Goal: Information Seeking & Learning: Learn about a topic

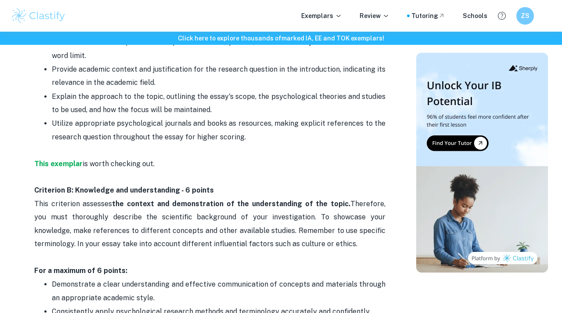
scroll to position [644, 0]
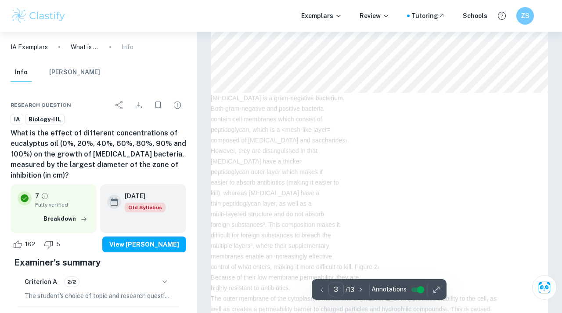
scroll to position [1, 0]
type input "1"
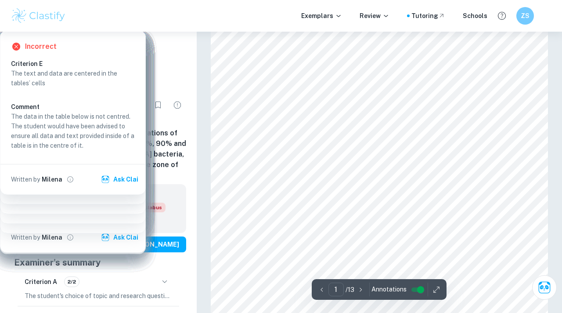
scroll to position [0, 0]
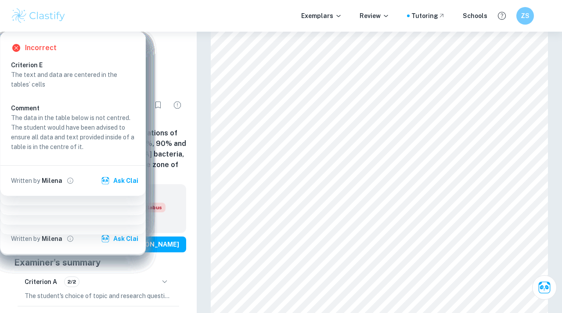
click at [27, 20] on img at bounding box center [39, 16] width 56 height 18
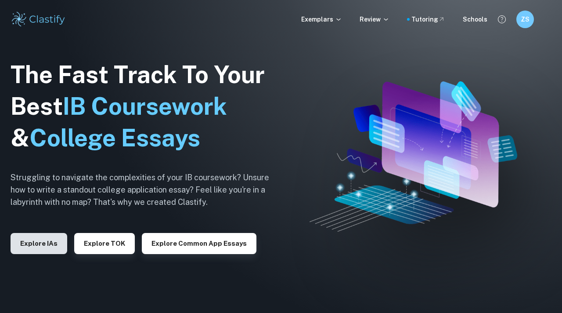
click at [43, 240] on button "Explore IAs" at bounding box center [39, 243] width 57 height 21
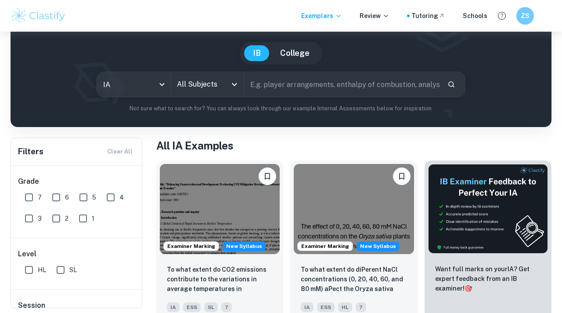
scroll to position [71, 0]
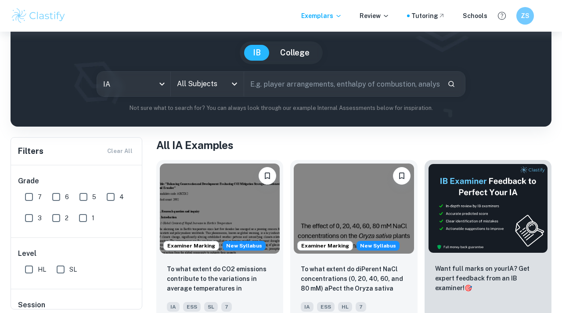
click at [282, 81] on input "text" at bounding box center [342, 84] width 196 height 25
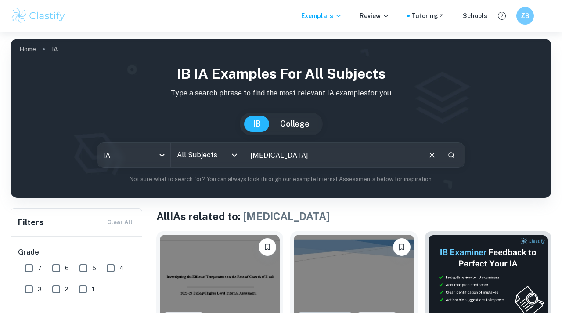
drag, startPoint x: 224, startPoint y: 154, endPoint x: 202, endPoint y: 154, distance: 22.4
click at [202, 154] on div "IA ia All Subjects All Subjects e coli ​" at bounding box center [281, 154] width 369 height 25
type input "tea tree oil"
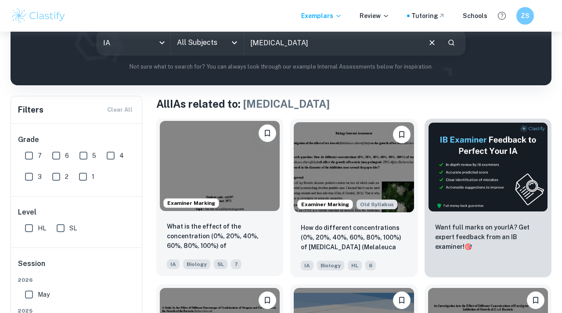
scroll to position [129, 0]
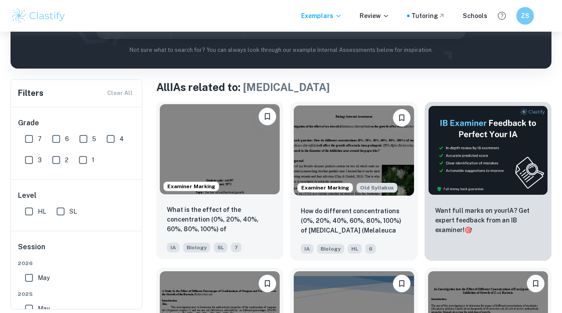
click at [234, 154] on img at bounding box center [220, 149] width 120 height 90
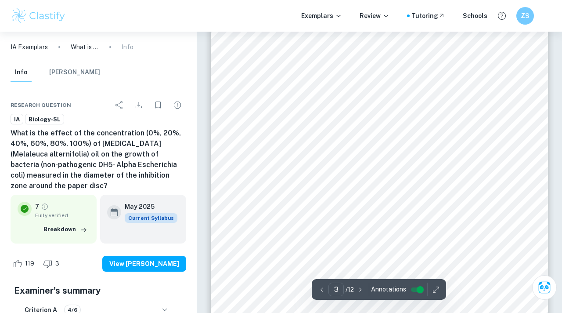
type input "2"
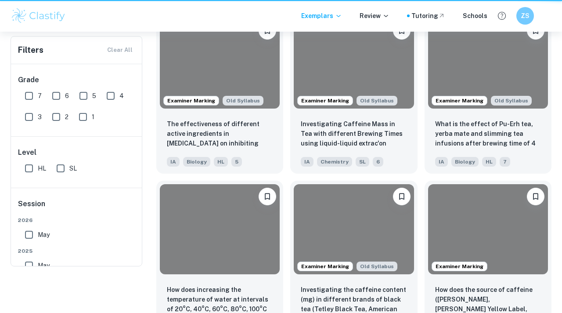
scroll to position [129, 0]
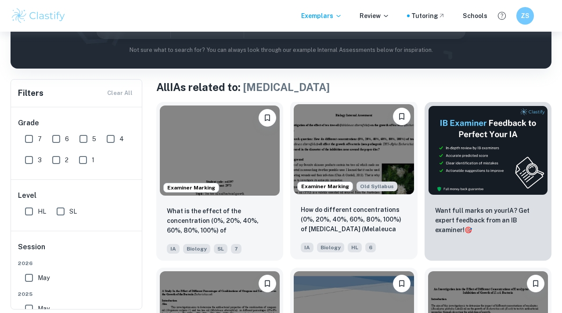
click at [323, 148] on img at bounding box center [354, 149] width 120 height 90
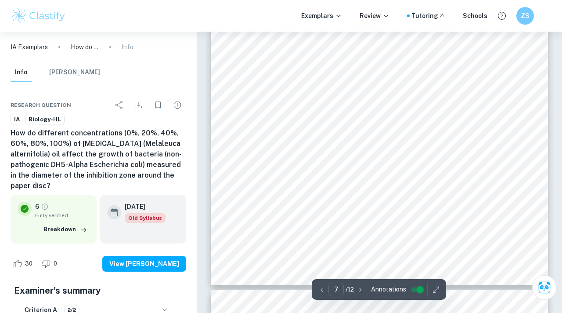
scroll to position [3178, 0]
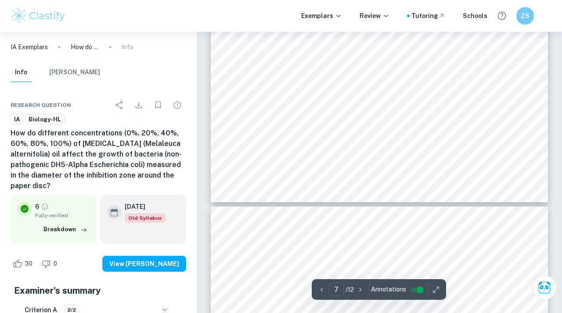
type input "8"
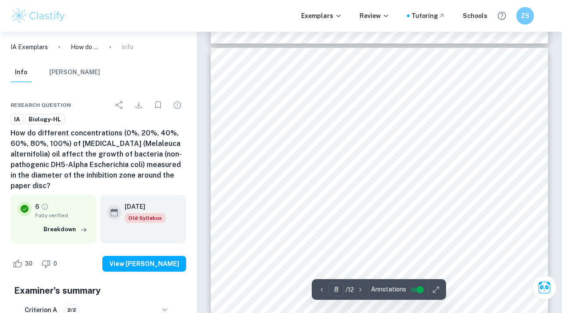
scroll to position [3415, 0]
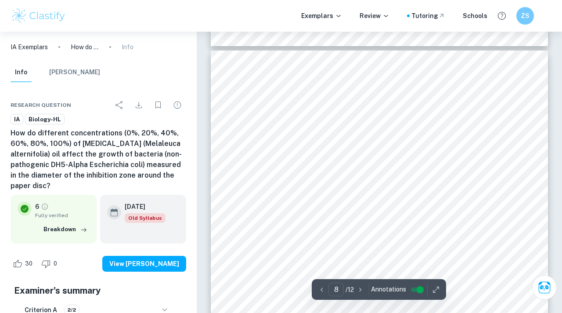
click at [348, 75] on div at bounding box center [355, 108] width 249 height 72
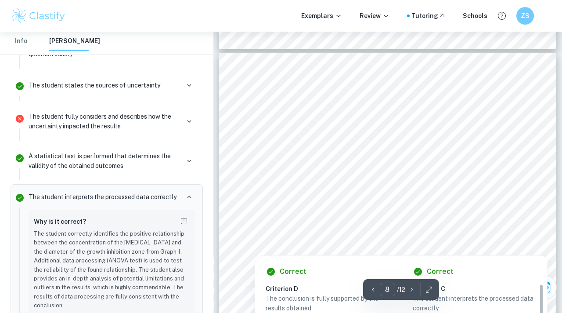
scroll to position [3299, 0]
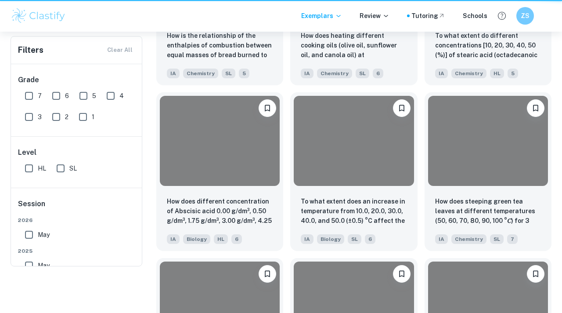
scroll to position [129, 0]
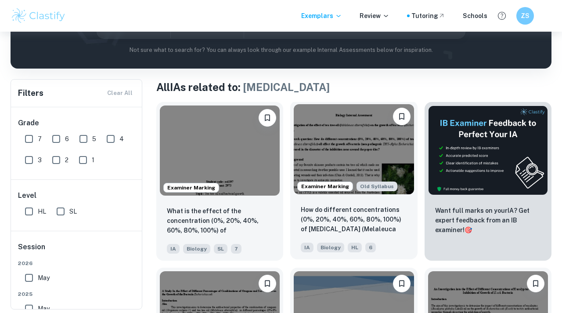
click at [339, 158] on img at bounding box center [354, 149] width 120 height 90
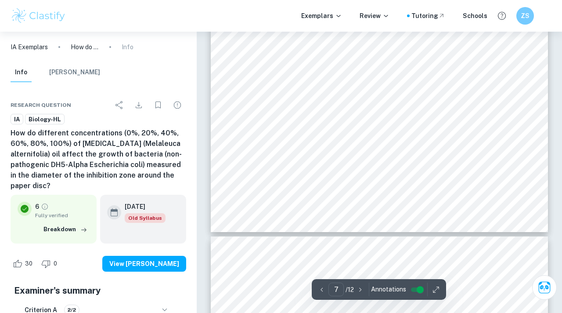
type input "8"
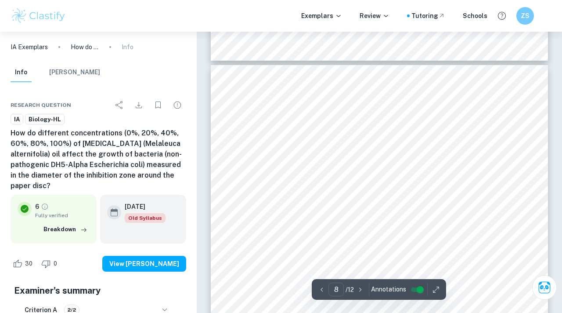
scroll to position [3397, 0]
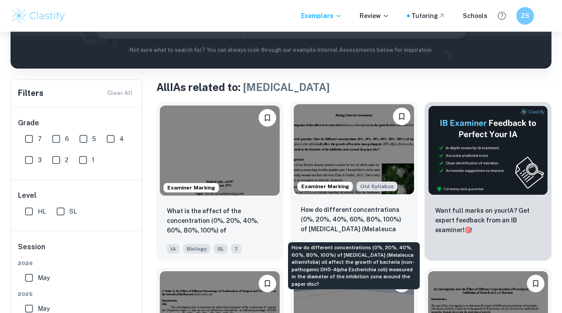
scroll to position [243, 0]
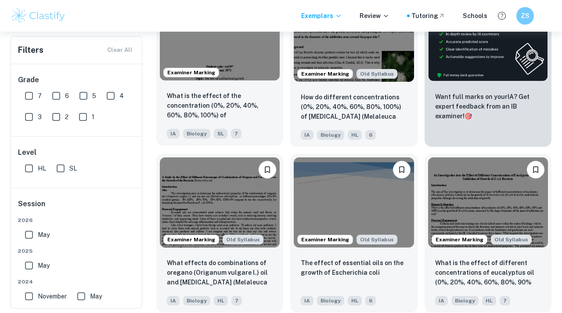
click at [224, 89] on div "What is the effect of the concentration (0%, 20%, 40%, 60%, 80%, 100%) of tea t…" at bounding box center [219, 114] width 127 height 61
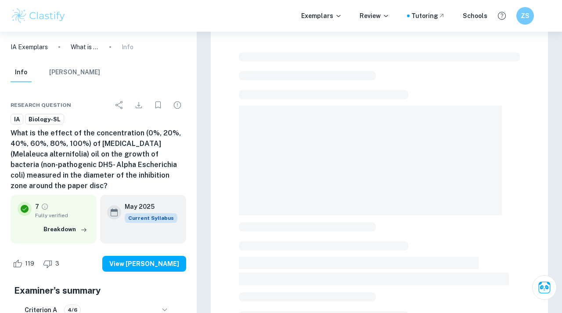
scroll to position [19, 0]
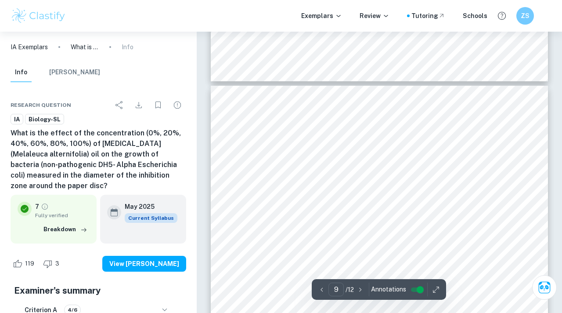
type input "10"
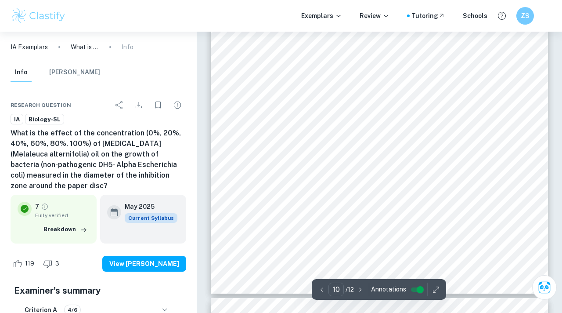
scroll to position [4701, 0]
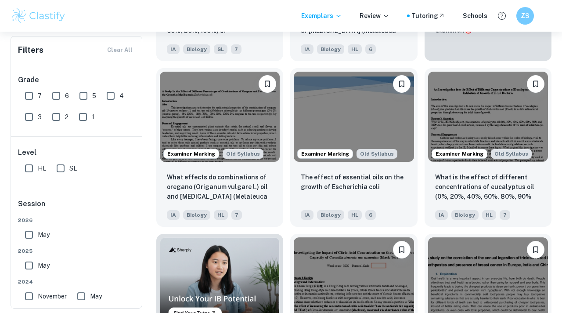
scroll to position [330, 0]
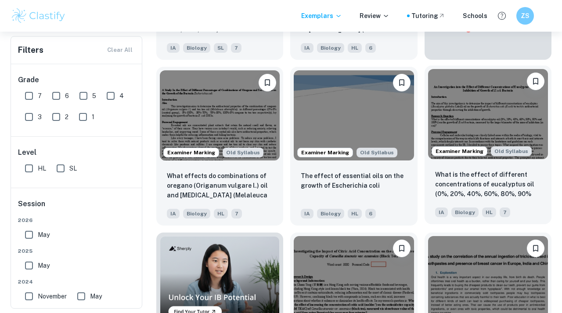
click at [523, 124] on img at bounding box center [488, 114] width 120 height 90
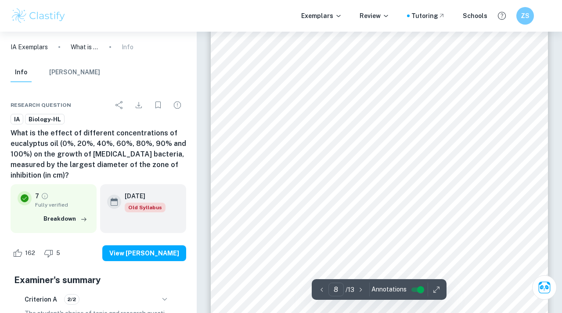
scroll to position [3596, 0]
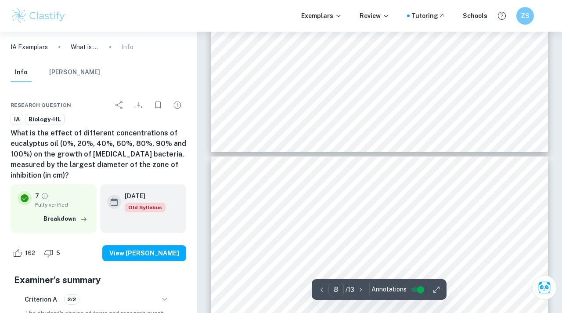
type input "9"
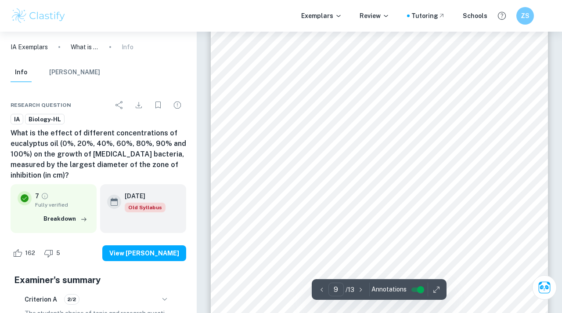
scroll to position [3930, 0]
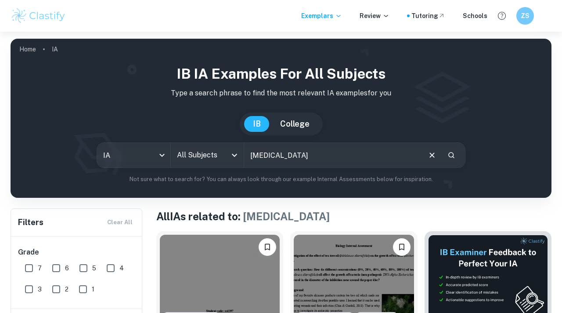
scroll to position [132, 0]
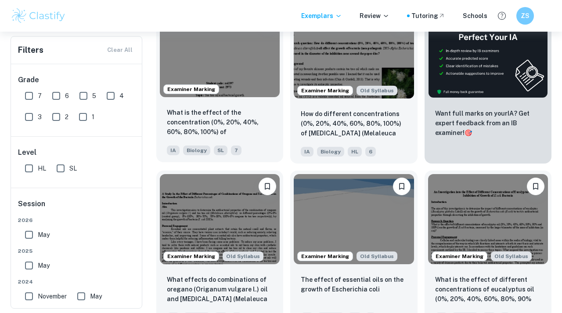
scroll to position [227, 0]
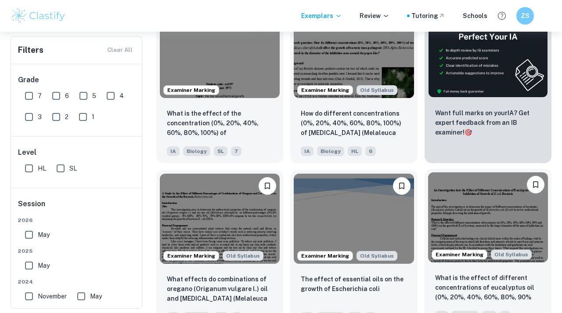
click at [508, 222] on img at bounding box center [488, 217] width 120 height 90
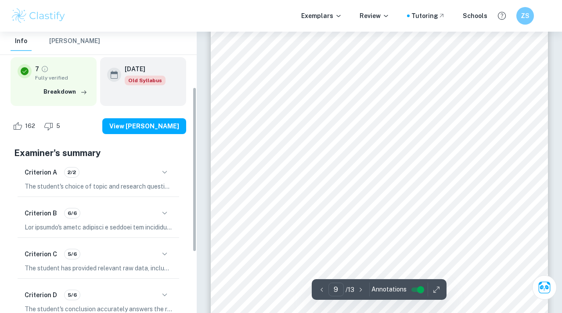
scroll to position [67, 0]
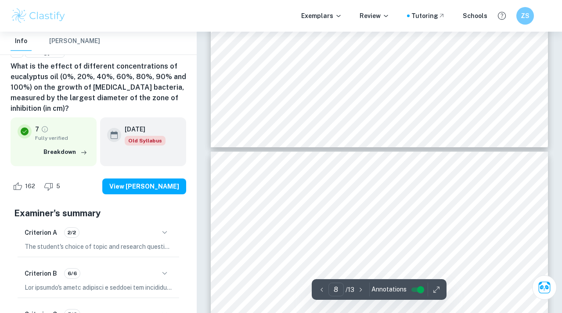
type input "9"
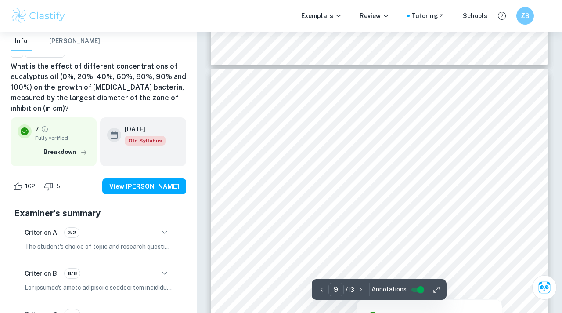
scroll to position [3866, 0]
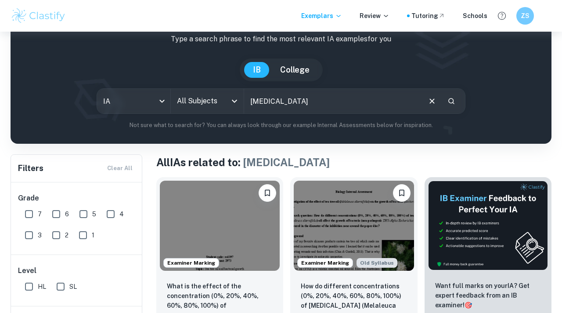
scroll to position [131, 0]
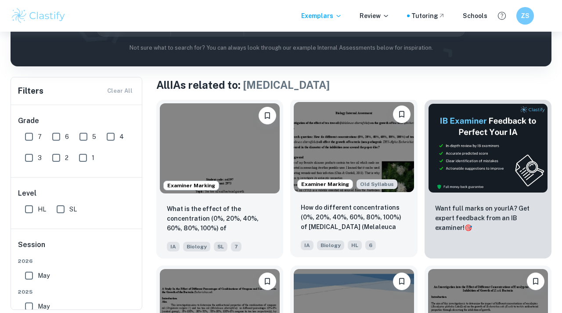
click at [333, 157] on img at bounding box center [354, 147] width 120 height 90
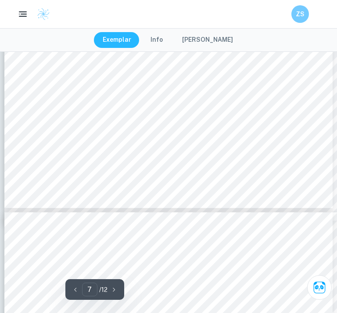
scroll to position [3305, 0]
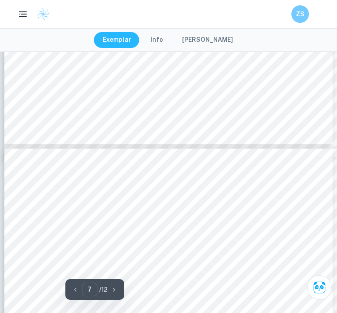
type input "8"
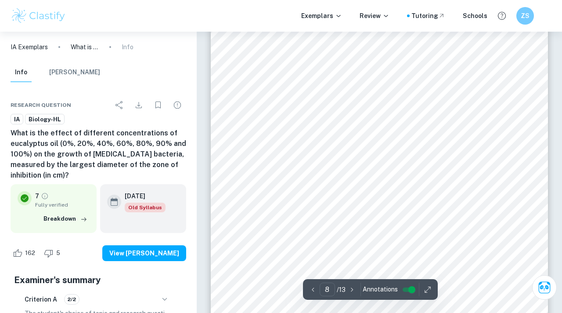
scroll to position [3624, 0]
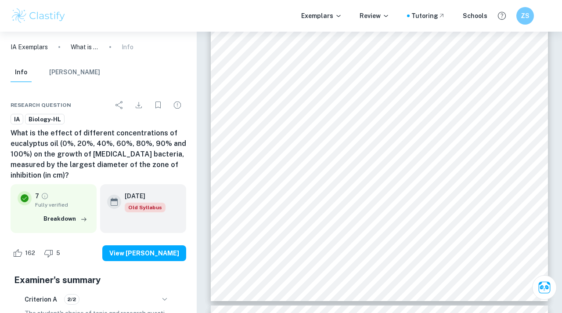
click at [298, 147] on div "on the Mean Zone of Inhibition (cm ) of [MEDICAL_DATA] Bacteria This positive r…" at bounding box center [379, 63] width 337 height 477
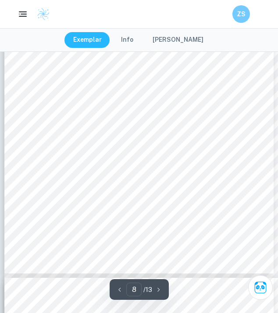
scroll to position [2884, 0]
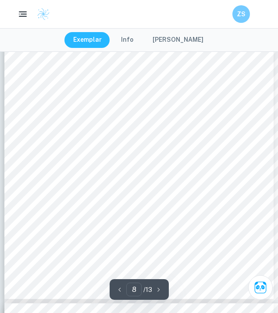
click at [72, 121] on span "To find the numerator degrees of freedom," at bounding box center [79, 121] width 84 height 5
click at [49, 122] on span "To find the numerator degrees of freedom," at bounding box center [79, 121] width 84 height 5
click at [61, 122] on span "To find the numerator degrees of freedom," at bounding box center [79, 121] width 84 height 5
click at [62, 125] on span "¡ = ý 2 1" at bounding box center [52, 127] width 30 height 5
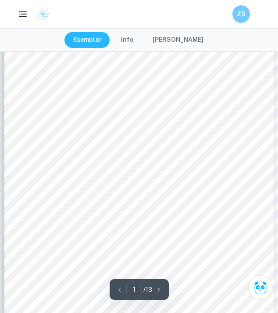
scroll to position [27, 0]
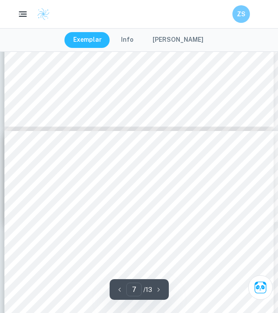
type input "8"
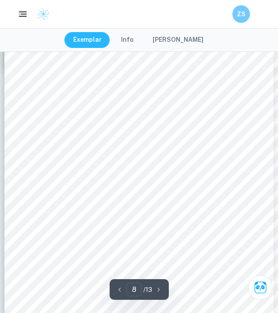
scroll to position [2827, 0]
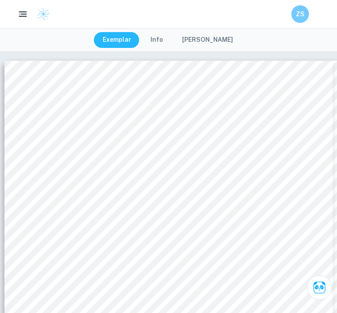
scroll to position [3305, 0]
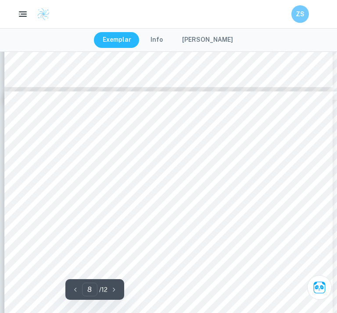
click at [97, 115] on div at bounding box center [149, 149] width 249 height 72
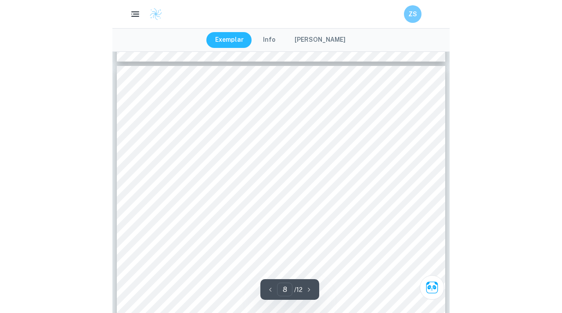
scroll to position [3254, 0]
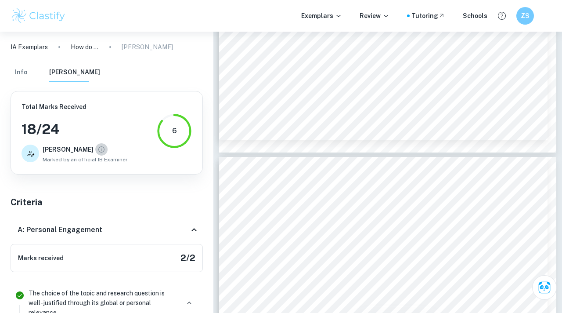
click at [98, 149] on icon "View full profile" at bounding box center [102, 149] width 8 height 8
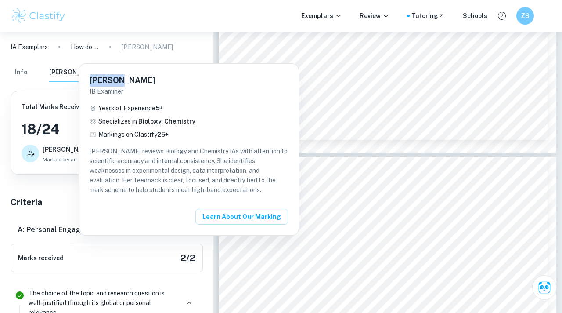
drag, startPoint x: 124, startPoint y: 82, endPoint x: 90, endPoint y: 82, distance: 34.3
click at [90, 82] on h6 "Claudia" at bounding box center [189, 80] width 199 height 12
copy h6 "Claudia"
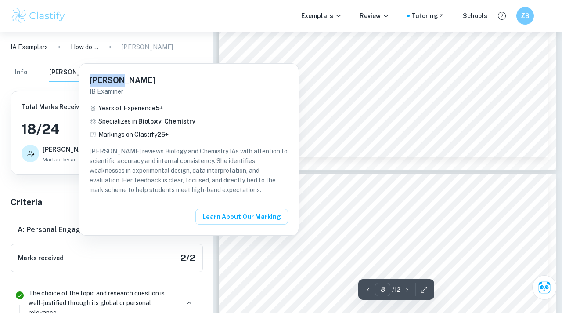
scroll to position [3287, 0]
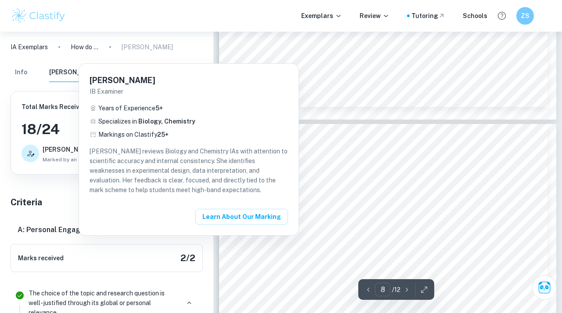
click at [337, 226] on div at bounding box center [281, 156] width 562 height 313
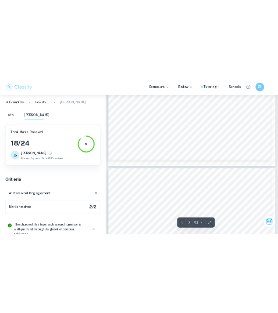
scroll to position [3230, 0]
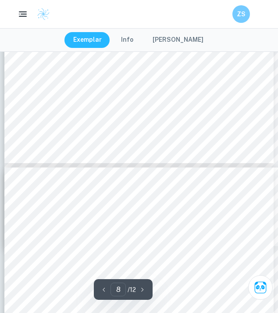
type input "7"
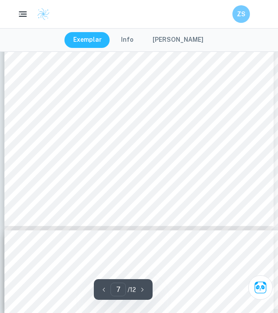
scroll to position [2564, 0]
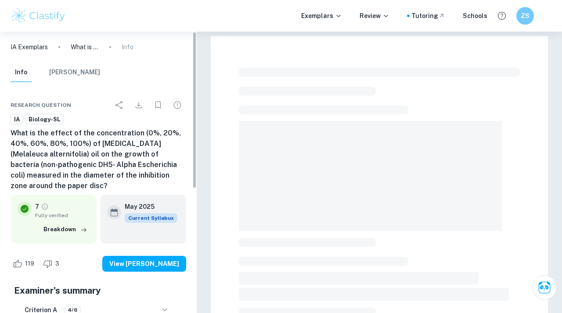
click at [55, 22] on img at bounding box center [39, 16] width 56 height 18
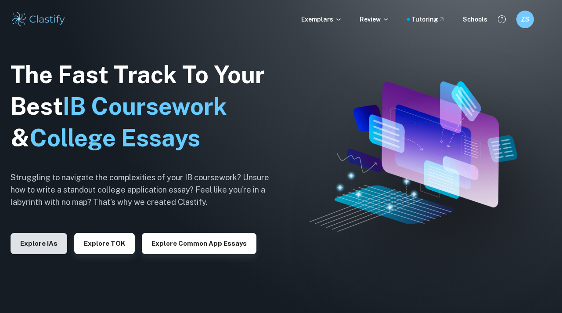
click at [40, 240] on button "Explore IAs" at bounding box center [39, 243] width 57 height 21
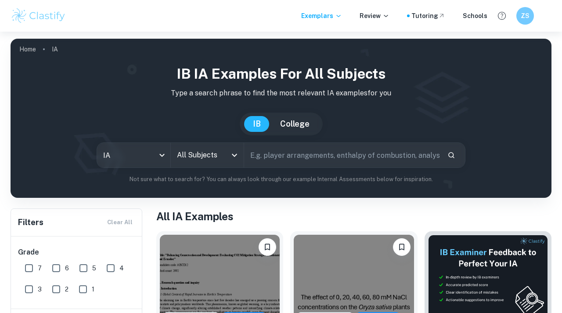
click at [309, 156] on input "text" at bounding box center [342, 155] width 196 height 25
type input "[MEDICAL_DATA]"
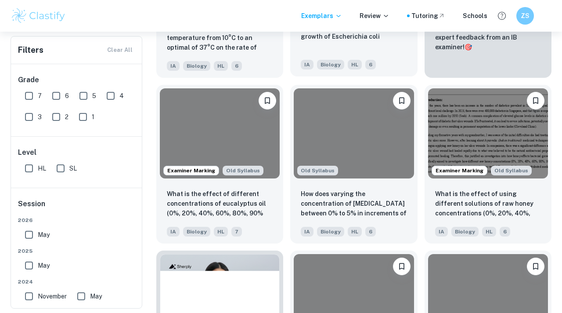
scroll to position [313, 0]
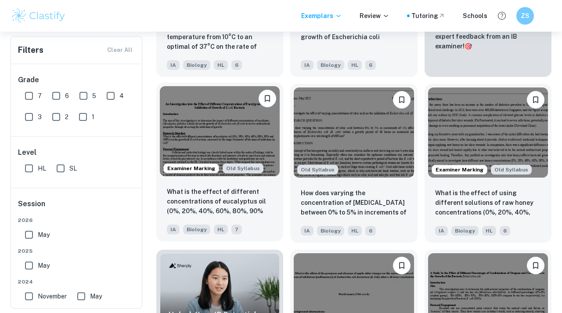
click at [174, 140] on img at bounding box center [220, 131] width 120 height 90
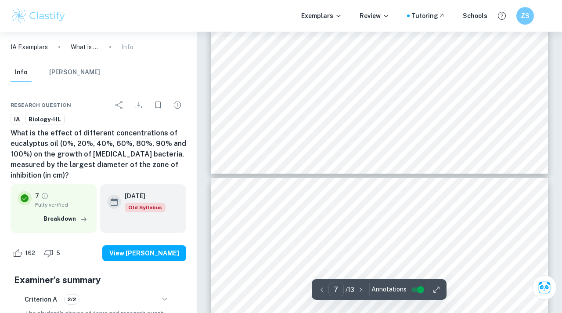
type input "8"
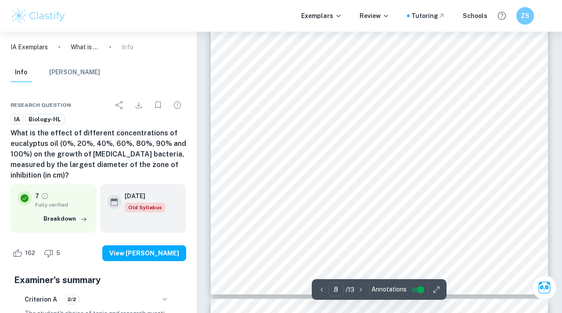
scroll to position [3705, 0]
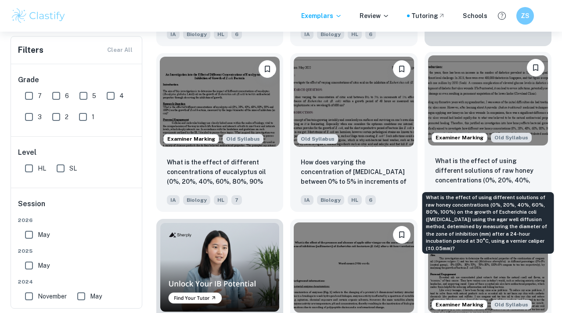
scroll to position [344, 0]
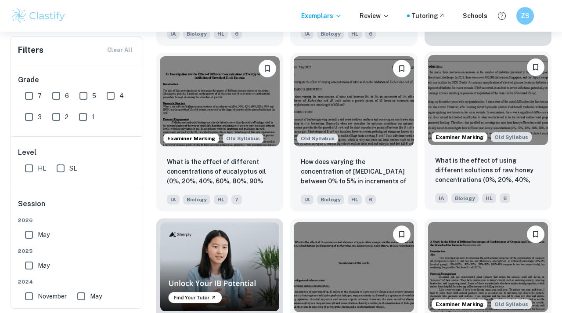
click at [473, 112] on img at bounding box center [488, 100] width 120 height 90
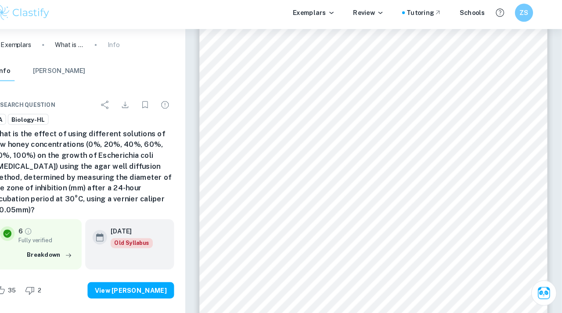
scroll to position [4586, 0]
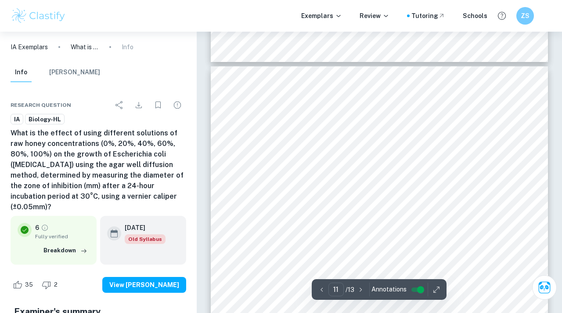
type input "10"
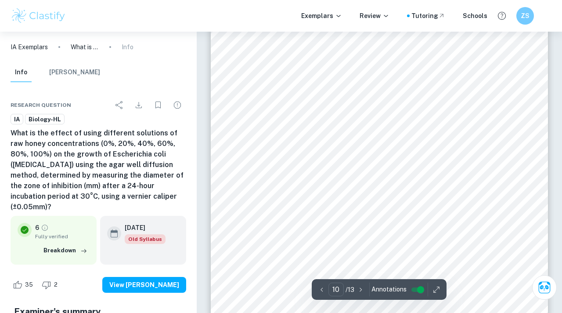
scroll to position [4595, 0]
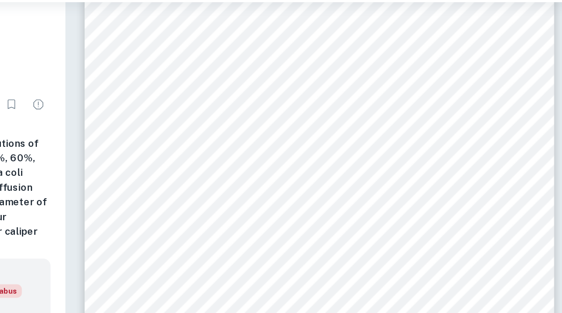
click at [247, 79] on span "Source of Variation" at bounding box center [267, 81] width 46 height 6
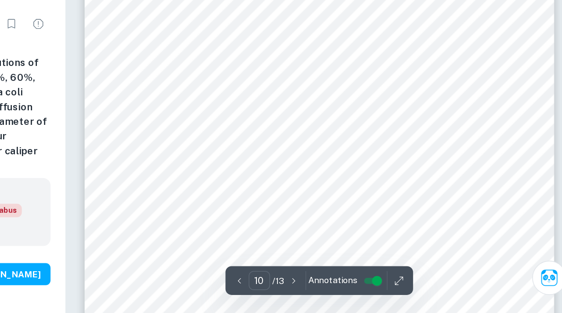
scroll to position [4514, 0]
